Goal: Transaction & Acquisition: Book appointment/travel/reservation

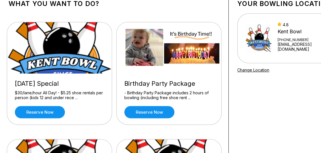
scroll to position [57, 0]
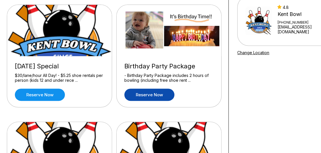
click at [149, 95] on link "Reserve now" at bounding box center [149, 95] width 50 height 12
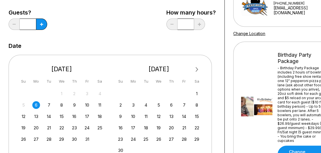
scroll to position [86, 0]
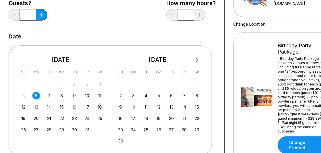
click at [101, 106] on div "18" at bounding box center [100, 107] width 8 height 8
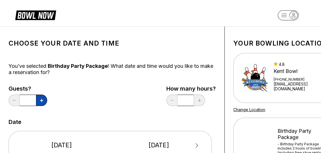
click at [44, 99] on button at bounding box center [41, 100] width 11 height 11
type input "*"
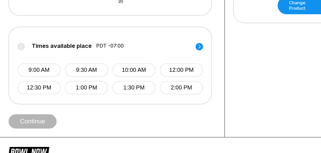
scroll to position [257, 0]
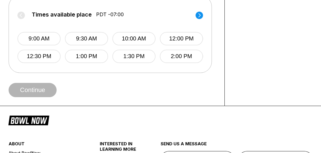
click at [197, 17] on circle at bounding box center [198, 14] width 7 height 7
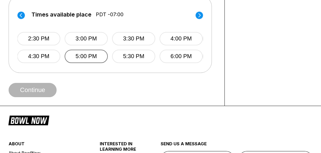
click at [83, 58] on button "5:00 PM" at bounding box center [86, 56] width 43 height 13
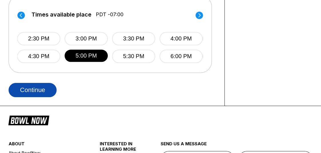
click at [48, 87] on button "Continue" at bounding box center [33, 90] width 48 height 14
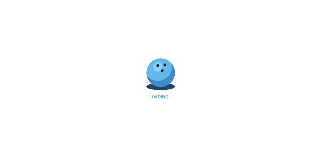
select select "**"
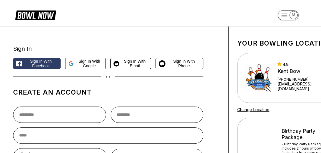
scroll to position [29, 0]
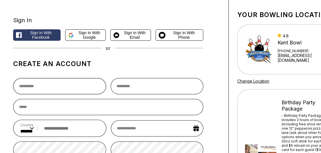
click at [56, 89] on input "text" at bounding box center [59, 86] width 93 height 16
type input "*****"
type input "**********"
click at [63, 125] on input "tel" at bounding box center [70, 128] width 58 height 11
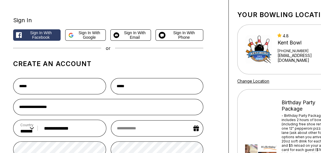
type input "**********"
select select "*"
select select "****"
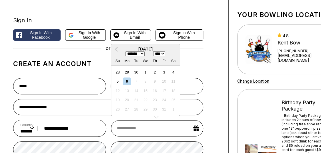
click at [147, 126] on input "text" at bounding box center [157, 129] width 92 height 16
click at [132, 56] on select "******* ******** ***** ***** *** **** **** ****** ********* ******* ******** **…" at bounding box center [134, 53] width 19 height 5
select select "*"
click at [125, 52] on select "******* ******** ***** ***** *** **** **** ****** ********* ******* ******** **…" at bounding box center [134, 53] width 19 height 5
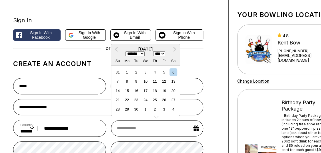
click at [161, 53] on select "**** **** **** **** **** **** **** **** **** **** **** **** **** **** **** ****…" at bounding box center [159, 53] width 12 height 5
select select "****"
click at [155, 52] on select "**** **** **** **** **** **** **** **** **** **** **** **** **** **** **** ****…" at bounding box center [159, 53] width 12 height 5
click at [126, 111] on div "26" at bounding box center [127, 110] width 8 height 8
type input "**********"
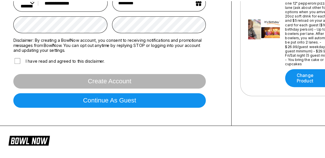
scroll to position [143, 0]
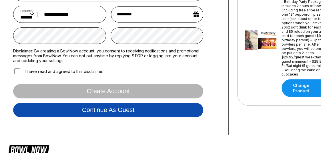
click at [85, 109] on button "Continue as guest" at bounding box center [108, 110] width 190 height 14
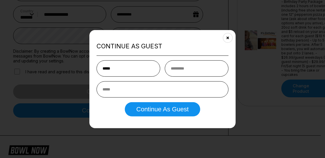
type input "*****"
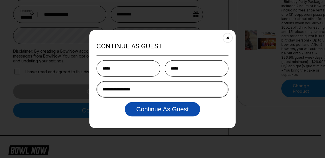
type input "**********"
click at [173, 113] on button "Continue as Guest" at bounding box center [162, 109] width 75 height 14
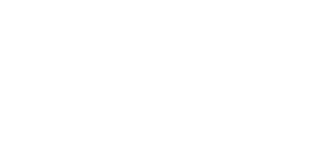
scroll to position [0, 0]
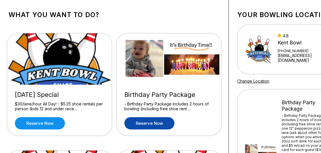
scroll to position [57, 0]
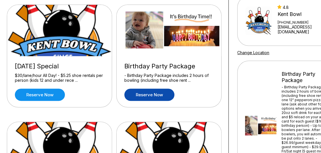
click at [151, 97] on link "Reserve now" at bounding box center [149, 95] width 50 height 12
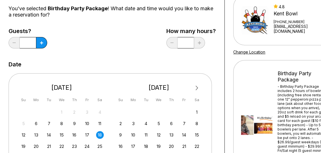
scroll to position [86, 0]
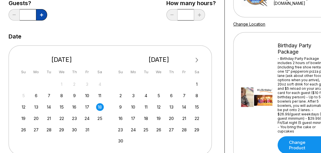
click at [44, 17] on button at bounding box center [41, 14] width 11 height 11
type input "*"
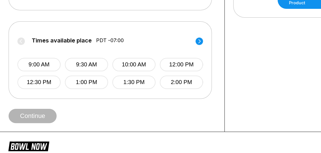
scroll to position [257, 0]
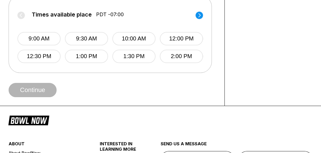
click at [201, 15] on circle at bounding box center [198, 14] width 7 height 7
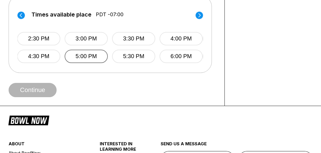
click at [79, 53] on button "5:00 PM" at bounding box center [86, 56] width 43 height 13
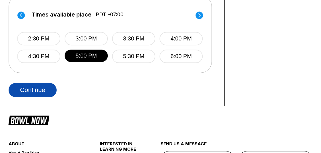
click at [38, 89] on button "Continue" at bounding box center [33, 90] width 48 height 14
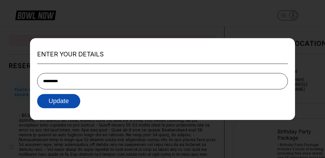
type input "**********"
click at [59, 105] on button "Update" at bounding box center [58, 101] width 43 height 14
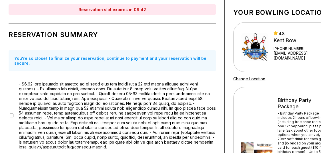
scroll to position [29, 0]
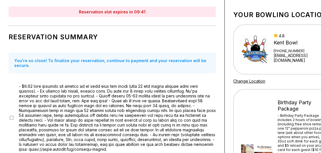
click at [51, 103] on label at bounding box center [117, 118] width 197 height 68
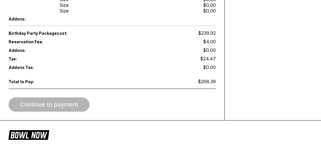
scroll to position [343, 0]
click at [70, 102] on span "Continue to payment" at bounding box center [49, 105] width 81 height 6
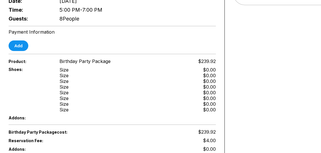
scroll to position [229, 0]
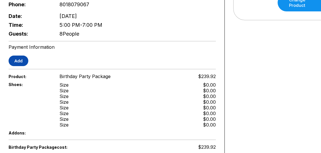
click at [21, 60] on button "Add" at bounding box center [19, 61] width 20 height 11
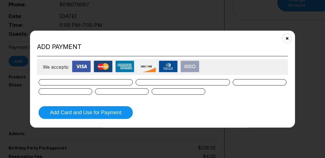
click at [46, 81] on div at bounding box center [86, 82] width 94 height 6
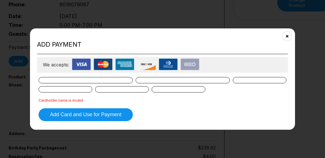
click at [173, 82] on div at bounding box center [183, 80] width 94 height 6
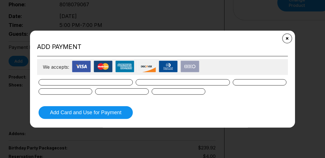
click at [287, 37] on icon "Close" at bounding box center [287, 38] width 5 height 5
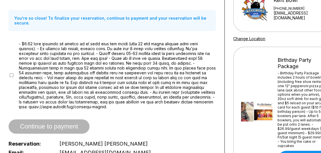
scroll to position [57, 0]
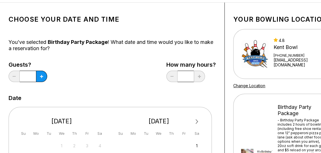
scroll to position [57, 0]
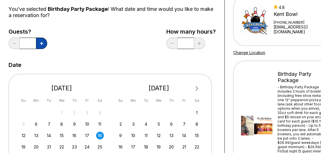
click at [41, 42] on icon at bounding box center [41, 43] width 3 height 3
type input "*"
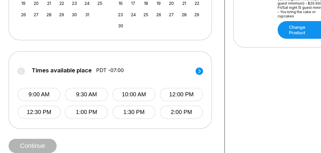
scroll to position [229, 0]
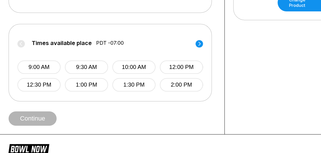
click at [200, 45] on circle at bounding box center [198, 43] width 7 height 7
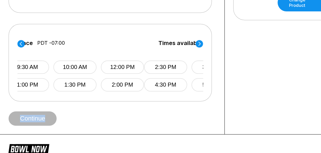
click at [200, 45] on circle at bounding box center [198, 43] width 7 height 7
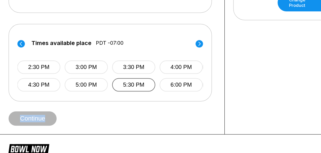
click at [133, 84] on button "5:30 PM" at bounding box center [133, 84] width 43 height 13
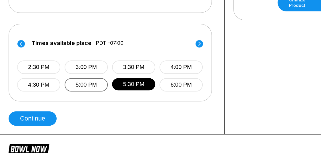
click at [82, 85] on button "5:00 PM" at bounding box center [86, 84] width 43 height 13
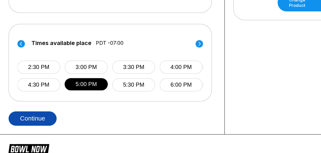
click at [46, 121] on button "Continue" at bounding box center [33, 119] width 48 height 14
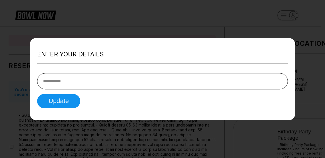
click at [99, 81] on input "tel" at bounding box center [162, 81] width 251 height 16
type input "**********"
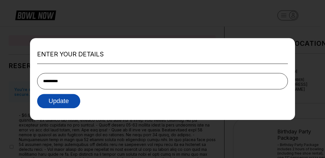
click at [77, 100] on button "Update" at bounding box center [58, 101] width 43 height 14
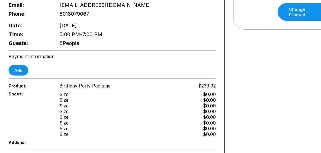
scroll to position [229, 0]
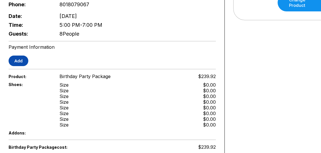
click at [23, 61] on button "Add" at bounding box center [19, 61] width 20 height 11
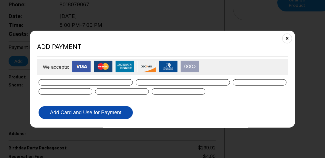
click at [65, 112] on button "Add Card and Use for Payment" at bounding box center [86, 112] width 94 height 13
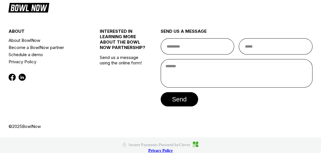
scroll to position [300, 0]
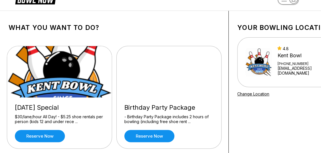
scroll to position [29, 0]
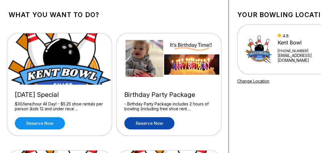
click at [165, 126] on link "Reserve now" at bounding box center [149, 123] width 50 height 12
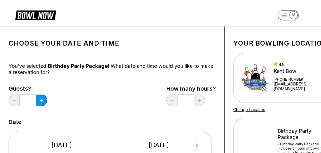
click at [95, 97] on div "Guests? * How many hours? *" at bounding box center [112, 97] width 207 height 23
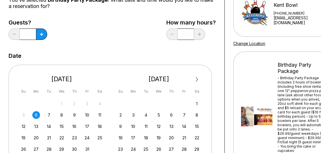
scroll to position [86, 0]
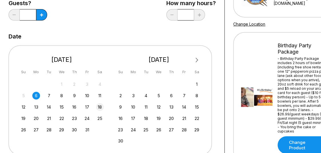
click at [98, 107] on div "18" at bounding box center [100, 107] width 8 height 8
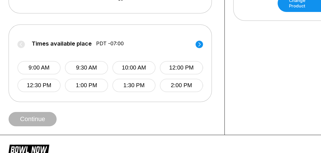
scroll to position [257, 0]
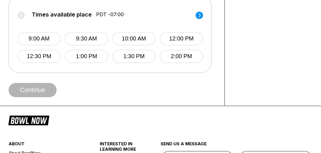
click at [206, 15] on div "Times available place PDT -07:00 9:00 AM 9:30 AM 10:00 AM 12:00 PM 12:30 PM 1:0…" at bounding box center [110, 34] width 203 height 78
click at [201, 15] on circle at bounding box center [198, 14] width 7 height 7
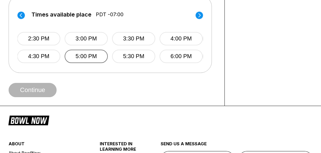
click at [70, 55] on button "5:00 PM" at bounding box center [86, 56] width 43 height 13
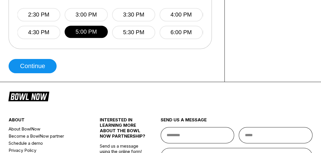
scroll to position [343, 0]
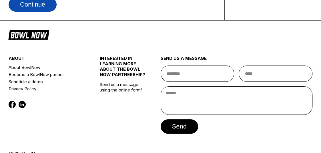
click at [40, 4] on button "Continue" at bounding box center [33, 4] width 48 height 14
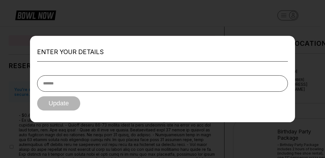
click at [69, 84] on input "text" at bounding box center [162, 83] width 251 height 16
type input "**********"
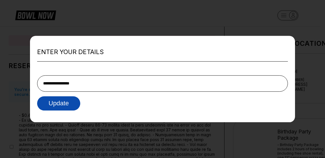
click at [62, 105] on button "Update" at bounding box center [58, 103] width 43 height 14
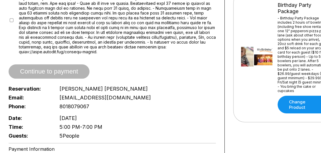
scroll to position [114, 0]
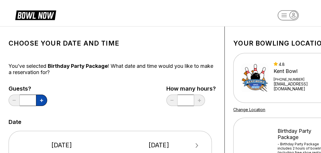
click at [37, 97] on button at bounding box center [41, 100] width 11 height 11
type input "*"
click at [100, 86] on div "Guests? * How many hours? *" at bounding box center [112, 97] width 207 height 23
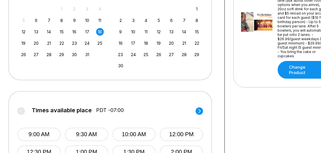
scroll to position [229, 0]
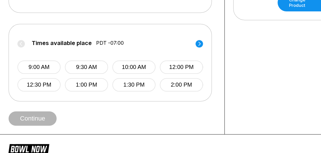
click at [203, 40] on icon at bounding box center [198, 44] width 7 height 8
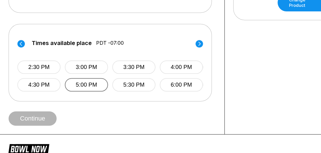
click at [87, 85] on button "5:00 PM" at bounding box center [86, 84] width 43 height 13
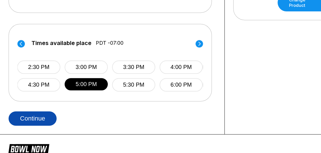
click at [37, 122] on button "Continue" at bounding box center [33, 119] width 48 height 14
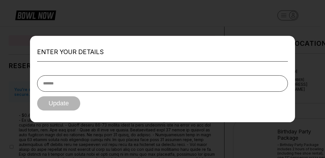
click at [58, 87] on input "text" at bounding box center [162, 83] width 251 height 16
type input "**********"
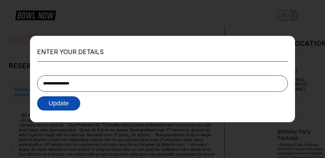
click at [57, 105] on button "Update" at bounding box center [58, 103] width 43 height 14
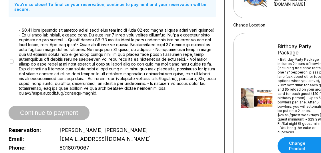
scroll to position [29, 0]
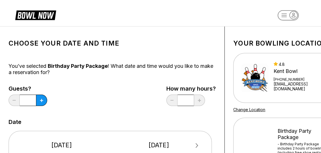
scroll to position [86, 0]
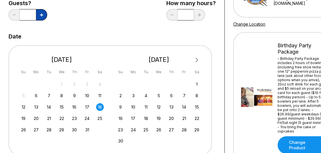
click at [39, 14] on button at bounding box center [41, 14] width 11 height 11
type input "*"
click at [55, 11] on div "Guests? * How many hours? *" at bounding box center [112, 11] width 207 height 23
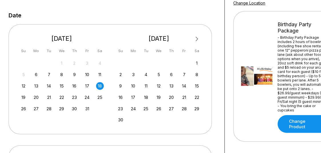
scroll to position [200, 0]
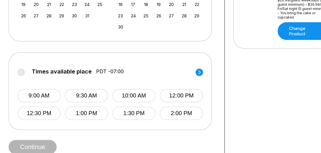
click at [201, 72] on circle at bounding box center [198, 72] width 7 height 7
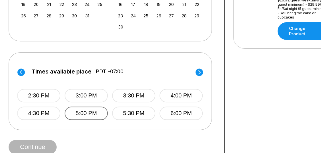
click at [97, 110] on button "5:00 PM" at bounding box center [86, 113] width 43 height 13
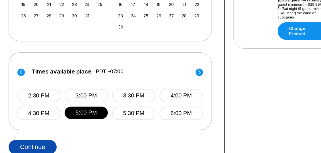
click at [47, 144] on button "Continue" at bounding box center [33, 147] width 48 height 14
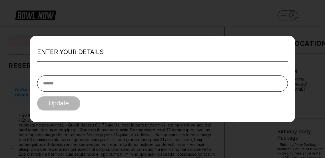
click at [70, 79] on input "text" at bounding box center [162, 83] width 251 height 16
type input "**********"
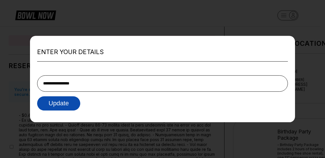
click at [61, 104] on button "Update" at bounding box center [58, 103] width 43 height 14
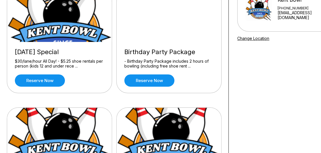
scroll to position [86, 0]
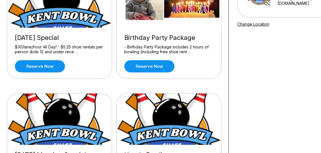
click at [156, 72] on div "Birthday Party Package - Birthday Party Package includes 2 hours of bowling (in…" at bounding box center [169, 53] width 105 height 51
click at [157, 64] on link "Reserve now" at bounding box center [149, 66] width 50 height 12
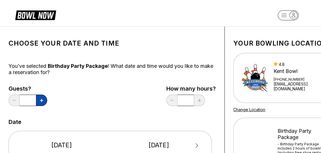
click at [42, 99] on icon at bounding box center [41, 100] width 3 height 3
type input "*"
click at [89, 102] on div "Guests? * How many hours? *" at bounding box center [112, 97] width 207 height 23
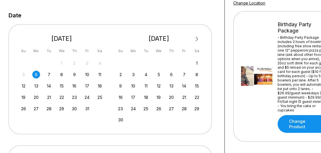
scroll to position [114, 0]
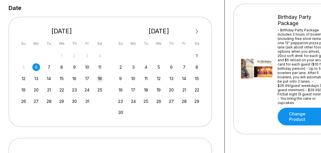
click at [96, 78] on div "18" at bounding box center [100, 79] width 8 height 8
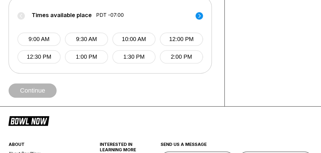
scroll to position [257, 0]
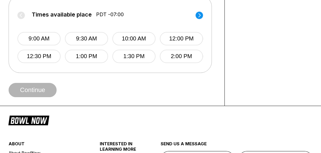
click at [199, 15] on circle at bounding box center [198, 14] width 7 height 7
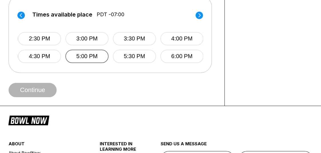
click at [101, 56] on button "5:00 PM" at bounding box center [86, 56] width 43 height 13
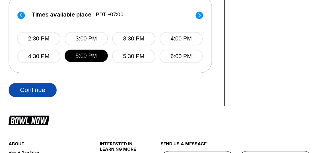
click at [23, 95] on button "Continue" at bounding box center [33, 90] width 48 height 14
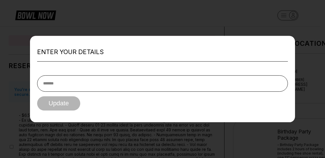
click at [105, 88] on input "text" at bounding box center [162, 83] width 251 height 16
type input "**********"
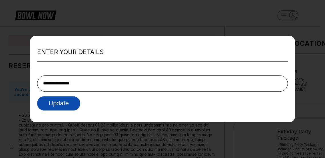
click at [52, 99] on button "Update" at bounding box center [58, 103] width 43 height 14
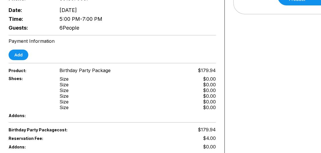
scroll to position [200, 0]
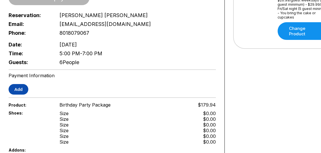
click at [25, 87] on button "Add" at bounding box center [19, 89] width 20 height 11
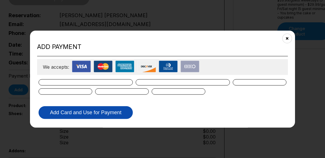
click at [111, 113] on button "Add Card and Use for Payment" at bounding box center [86, 112] width 94 height 13
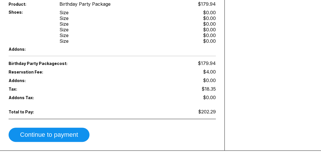
scroll to position [343, 0]
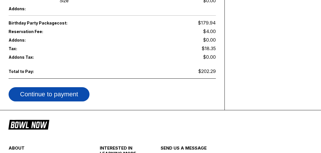
click at [73, 92] on button "Continue to payment" at bounding box center [49, 94] width 81 height 14
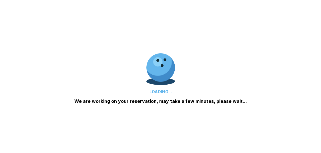
scroll to position [257, 0]
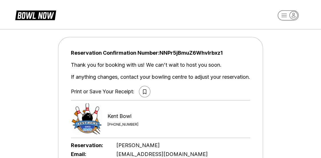
click at [144, 92] on icon at bounding box center [144, 91] width 3 height 5
